Goal: Navigation & Orientation: Find specific page/section

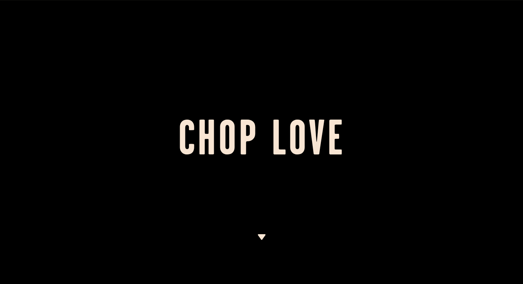
click at [257, 233] on div at bounding box center [261, 142] width 523 height 284
click at [259, 233] on div at bounding box center [261, 142] width 523 height 284
click at [264, 236] on img at bounding box center [261, 237] width 9 height 6
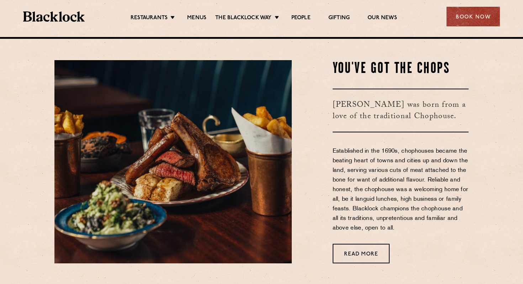
scroll to position [247, 0]
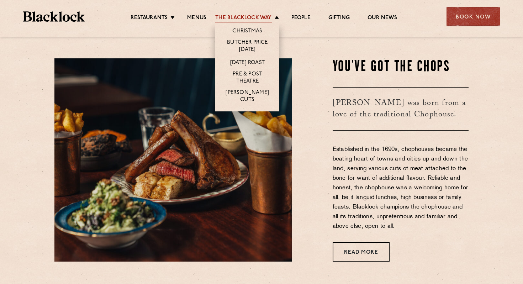
click at [250, 16] on link "The Blacklock Way" at bounding box center [243, 19] width 56 height 8
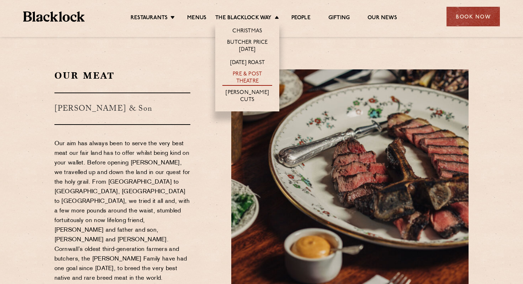
click at [260, 79] on link "Pre & Post Theatre" at bounding box center [247, 78] width 50 height 15
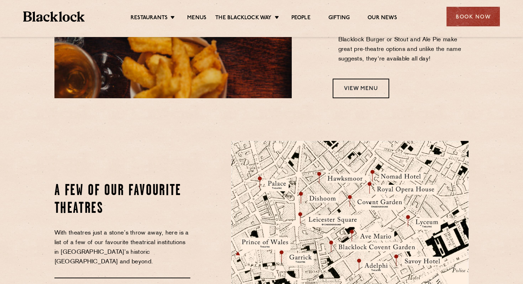
scroll to position [703, 0]
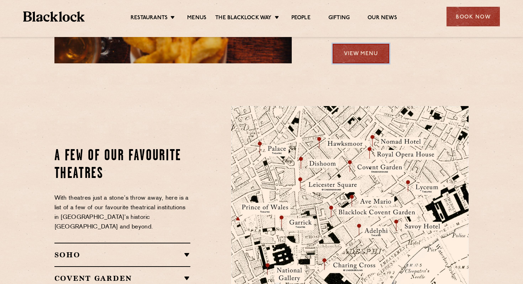
click at [370, 44] on link "View Menu" at bounding box center [361, 54] width 57 height 20
